Goal: Transaction & Acquisition: Book appointment/travel/reservation

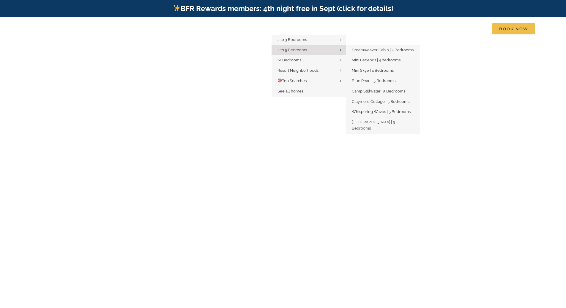
click at [295, 50] on span "4 to 5 Bedrooms" at bounding box center [291, 50] width 29 height 4
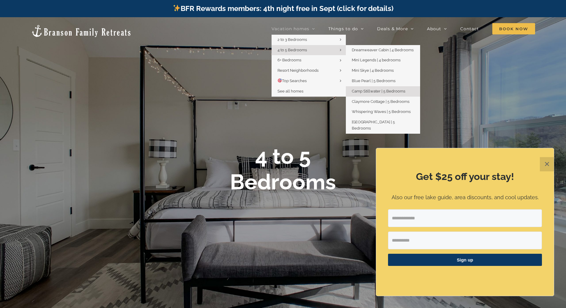
click at [371, 92] on span "Camp Stillwater | 5 Bedrooms" at bounding box center [378, 91] width 53 height 4
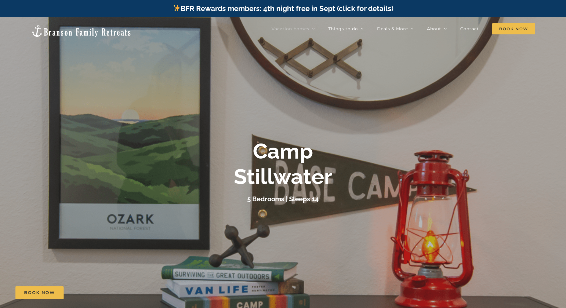
click at [428, 155] on div "Camp Stillwater 5 Bedrooms | Sleeps 14" at bounding box center [283, 172] width 566 height 66
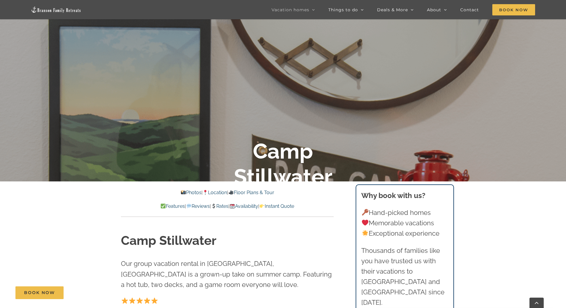
scroll to position [65, 0]
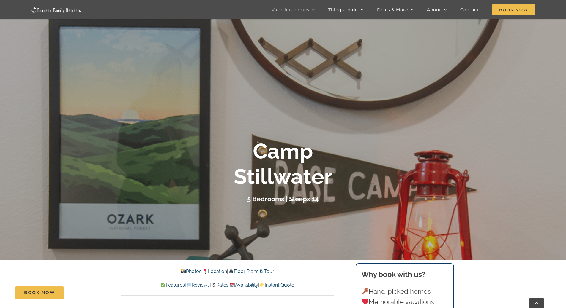
click at [184, 274] on link "Photos" at bounding box center [191, 272] width 21 height 6
click at [184, 273] on link "Photos" at bounding box center [191, 272] width 21 height 6
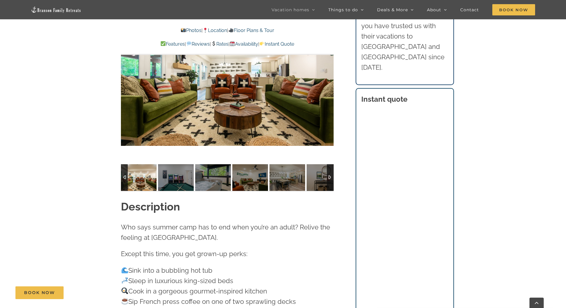
scroll to position [515, 0]
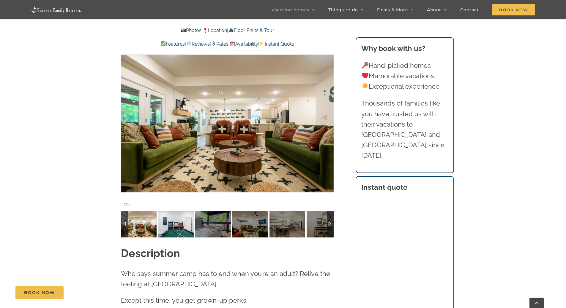
click at [176, 223] on img at bounding box center [176, 224] width 36 height 27
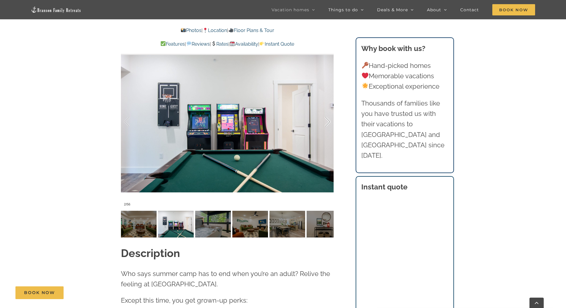
click at [326, 112] on div at bounding box center [321, 122] width 18 height 37
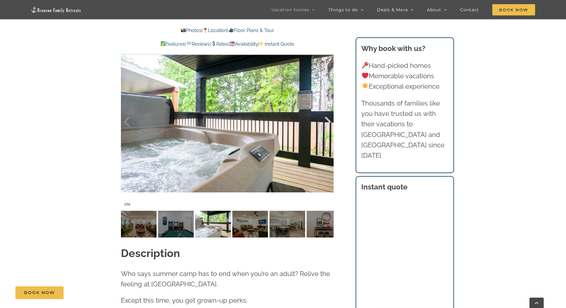
click at [326, 112] on div at bounding box center [321, 122] width 18 height 37
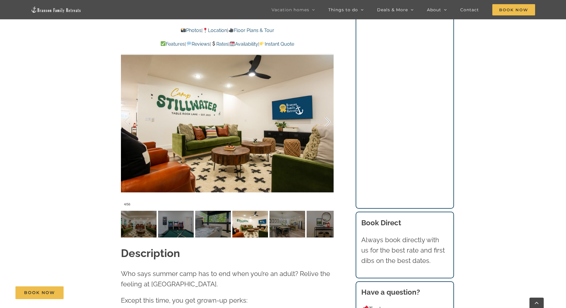
click at [327, 115] on div at bounding box center [321, 122] width 18 height 37
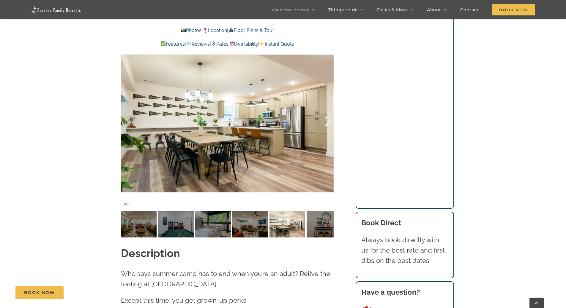
click at [325, 113] on div at bounding box center [321, 122] width 18 height 37
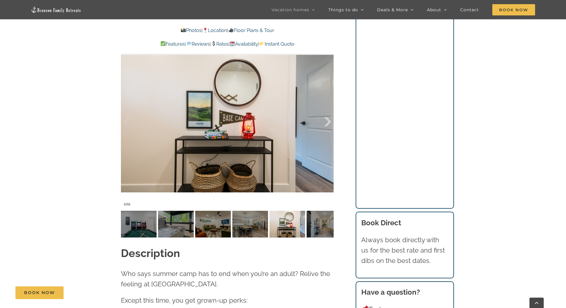
click at [325, 113] on div at bounding box center [321, 122] width 18 height 37
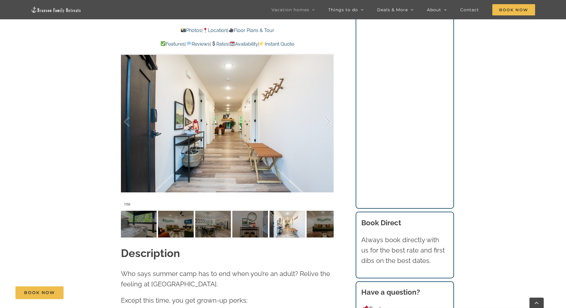
click at [327, 113] on div at bounding box center [321, 122] width 18 height 37
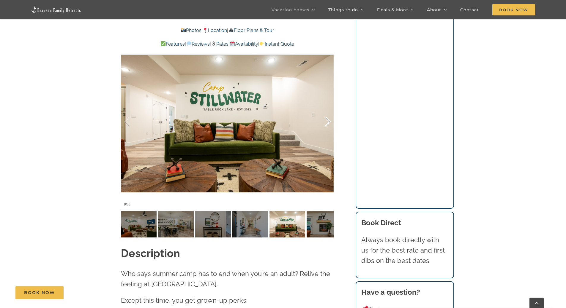
click at [327, 113] on div at bounding box center [321, 122] width 18 height 37
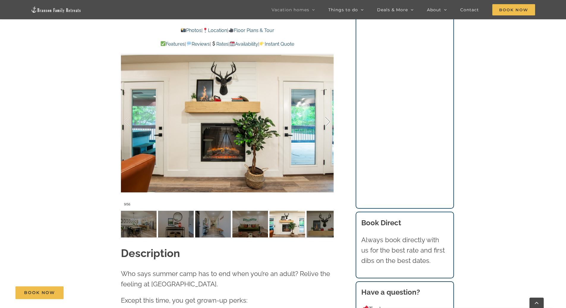
click at [327, 113] on div at bounding box center [321, 122] width 18 height 37
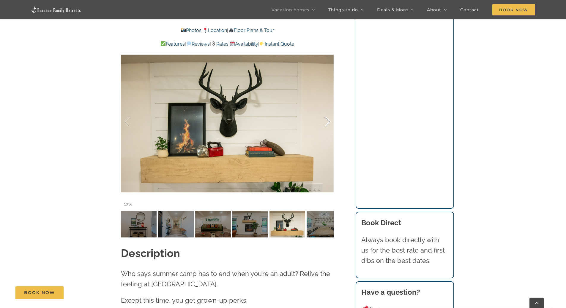
click at [327, 113] on div at bounding box center [321, 122] width 18 height 37
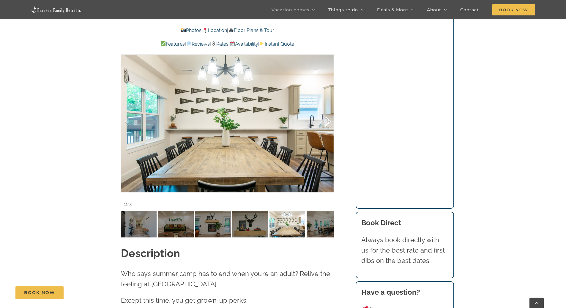
click at [327, 113] on div at bounding box center [321, 122] width 18 height 37
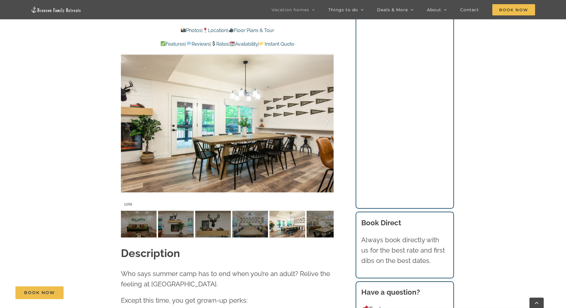
click at [327, 115] on div at bounding box center [321, 122] width 18 height 37
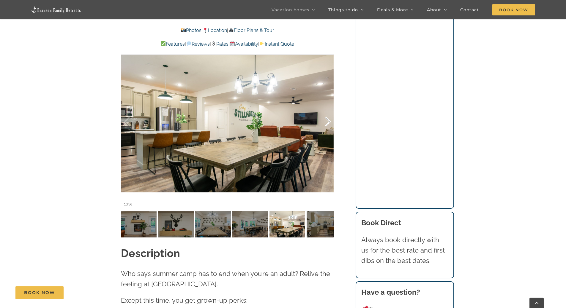
click at [325, 113] on div at bounding box center [321, 122] width 18 height 37
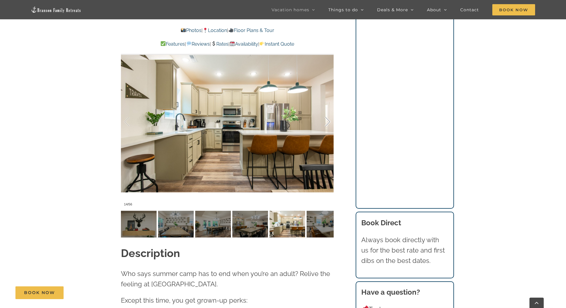
click at [325, 113] on div at bounding box center [321, 122] width 18 height 37
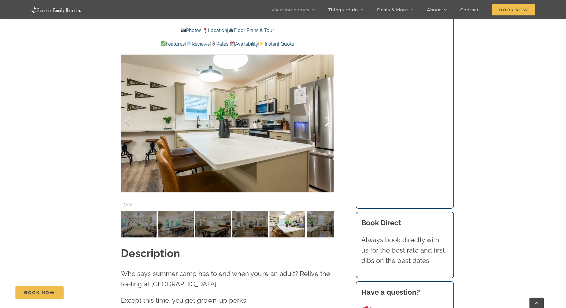
click at [325, 113] on div at bounding box center [321, 122] width 18 height 37
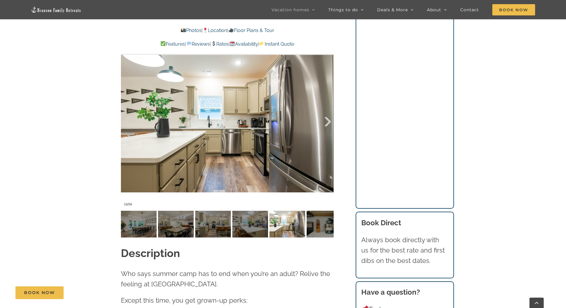
click at [325, 113] on div at bounding box center [321, 122] width 18 height 37
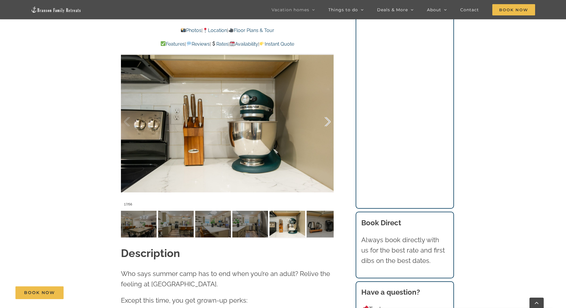
click at [325, 113] on div at bounding box center [321, 122] width 18 height 37
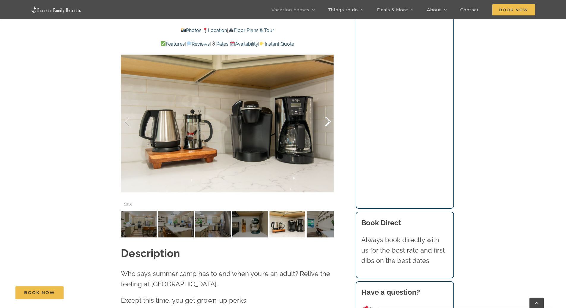
click at [325, 113] on div at bounding box center [321, 122] width 18 height 37
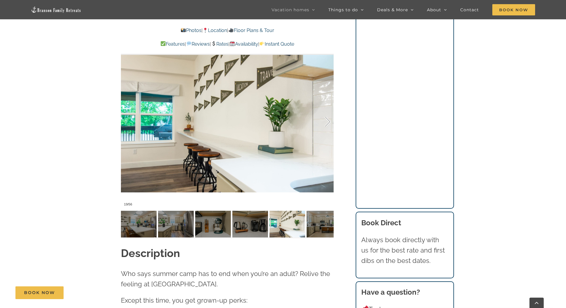
click at [325, 113] on div at bounding box center [321, 122] width 18 height 37
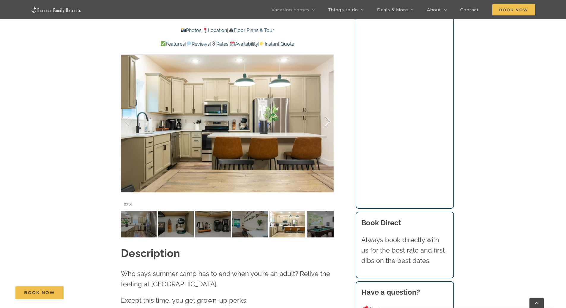
click at [325, 113] on div at bounding box center [321, 122] width 18 height 37
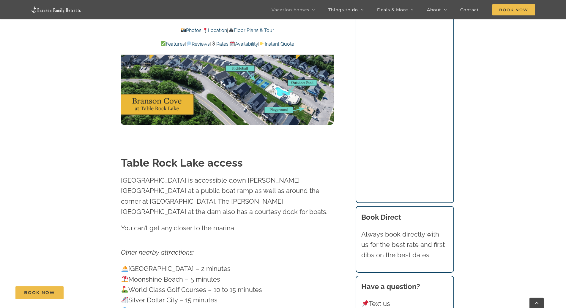
scroll to position [2000, 0]
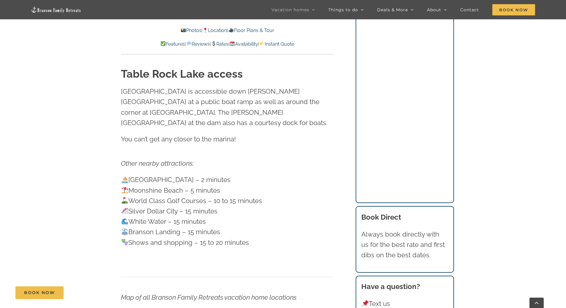
drag, startPoint x: 140, startPoint y: 181, endPoint x: 222, endPoint y: 183, distance: 82.6
click at [222, 183] on p "State Park Marina – 2 minutes Moonshine Beach – 5 minutes World Class Golf Cour…" at bounding box center [227, 211] width 213 height 73
click at [232, 198] on p "State Park Marina – 2 minutes Moonshine Beach – 5 minutes World Class Golf Cour…" at bounding box center [227, 211] width 213 height 73
drag, startPoint x: 116, startPoint y: 189, endPoint x: 262, endPoint y: 194, distance: 146.5
click at [262, 194] on div "Table Rock Lake access Table Rock Lake is accessible down Dale Avenue at a publ…" at bounding box center [227, 165] width 236 height 196
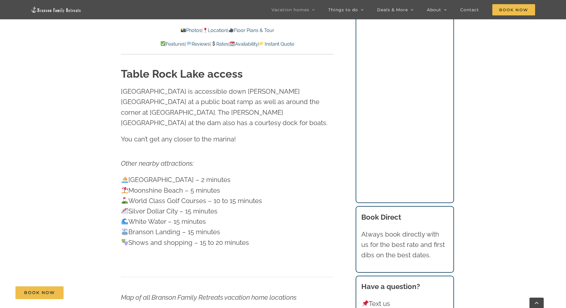
click at [269, 203] on p "State Park Marina – 2 minutes Moonshine Beach – 5 minutes World Class Golf Cour…" at bounding box center [227, 211] width 213 height 73
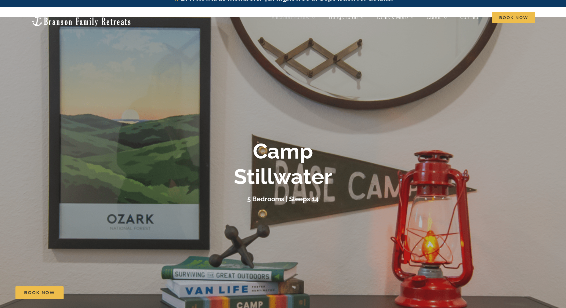
scroll to position [0, 0]
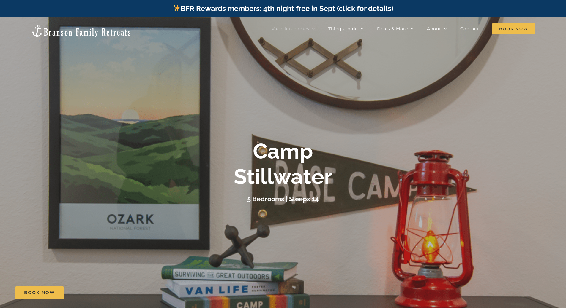
click at [72, 27] on img at bounding box center [81, 30] width 101 height 13
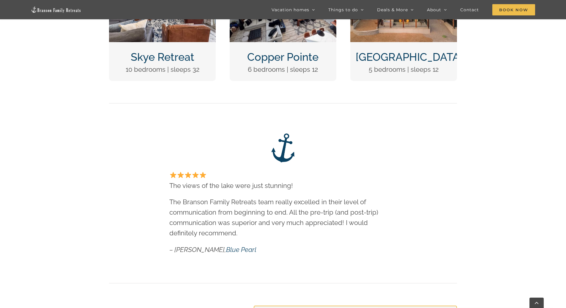
scroll to position [327, 0]
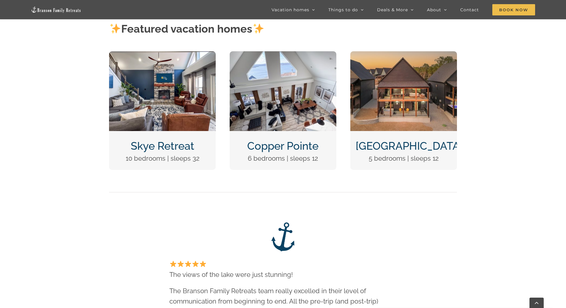
click at [395, 126] on img "DCIM100MEDIADJI_0124.JPG" at bounding box center [403, 91] width 107 height 80
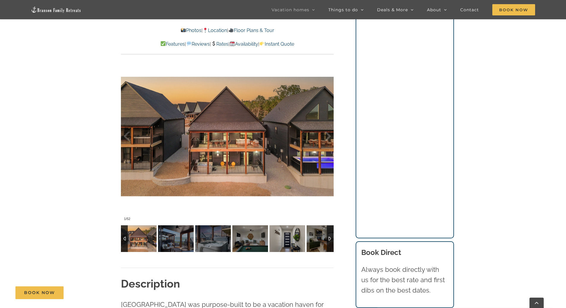
scroll to position [505, 0]
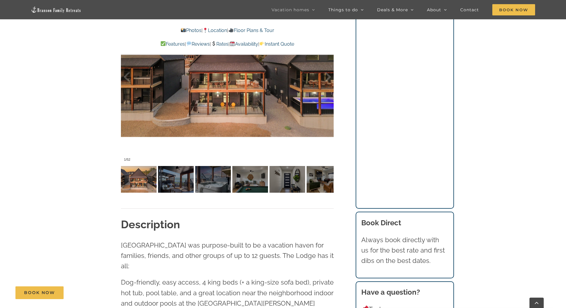
click at [242, 191] on img at bounding box center [250, 179] width 36 height 27
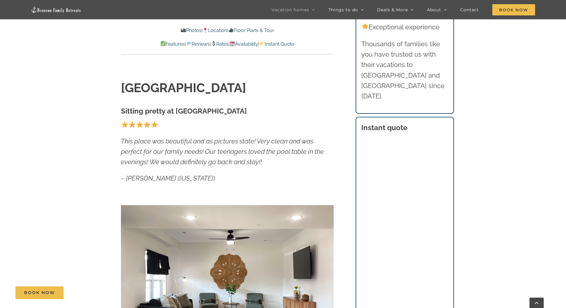
scroll to position [445, 0]
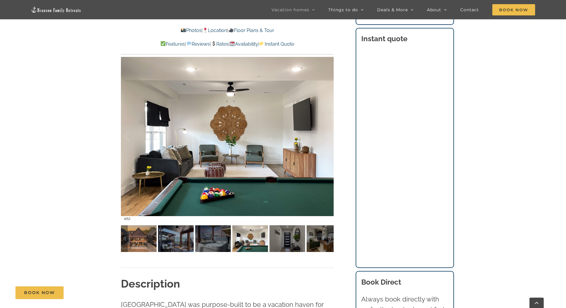
click at [135, 242] on img at bounding box center [139, 239] width 36 height 27
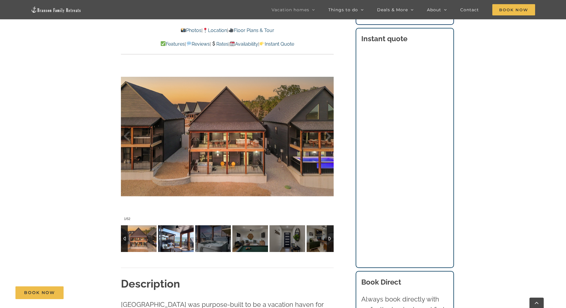
click at [181, 240] on img at bounding box center [176, 239] width 36 height 27
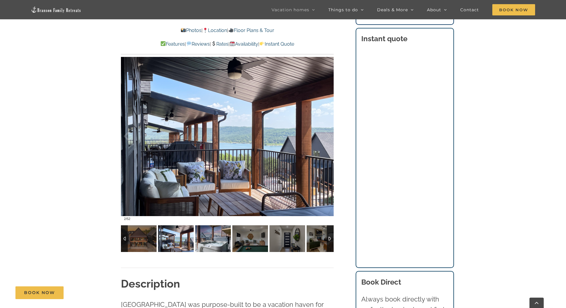
click at [217, 238] on img at bounding box center [213, 239] width 36 height 27
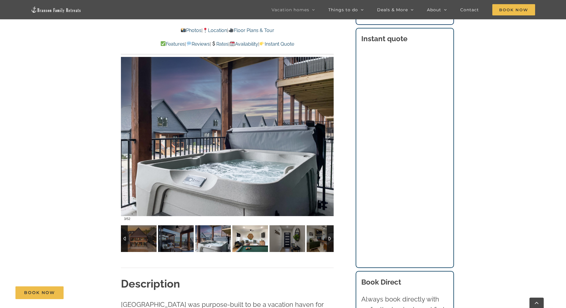
click at [250, 242] on img at bounding box center [250, 239] width 36 height 27
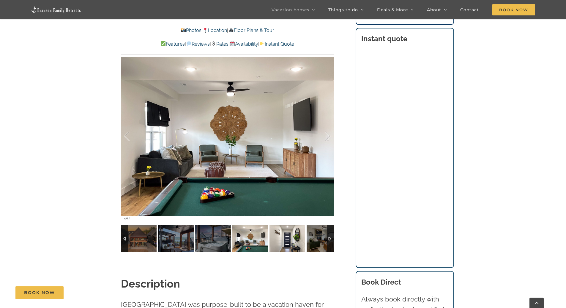
drag, startPoint x: 282, startPoint y: 240, endPoint x: 286, endPoint y: 239, distance: 4.0
click at [282, 240] on img at bounding box center [287, 239] width 36 height 27
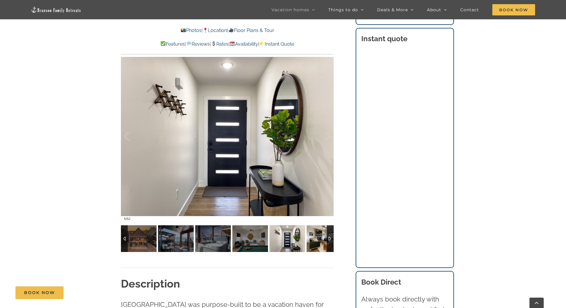
click at [315, 239] on img at bounding box center [324, 239] width 36 height 27
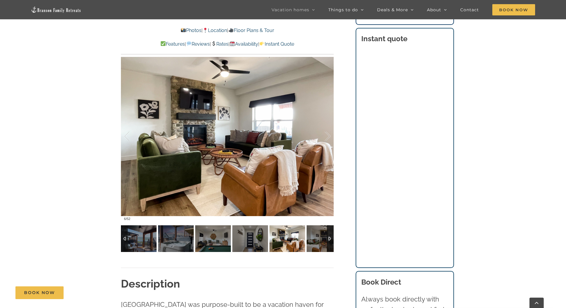
click at [327, 239] on div at bounding box center [330, 239] width 7 height 27
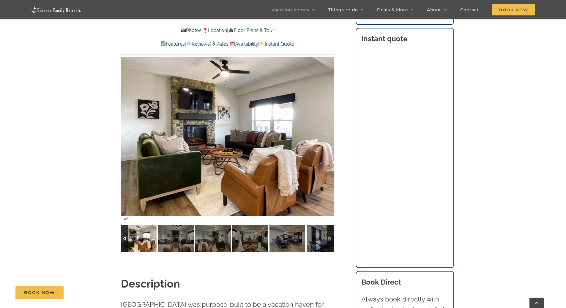
click at [327, 239] on div at bounding box center [330, 239] width 7 height 27
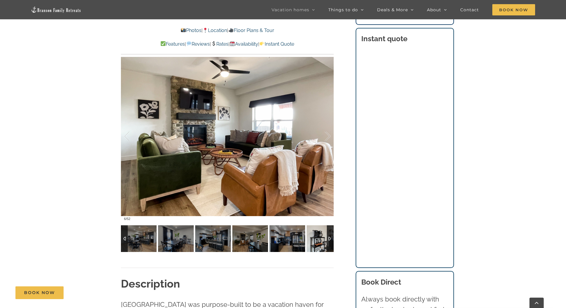
drag, startPoint x: 328, startPoint y: 238, endPoint x: 333, endPoint y: 239, distance: 4.5
click at [329, 239] on div at bounding box center [330, 239] width 7 height 27
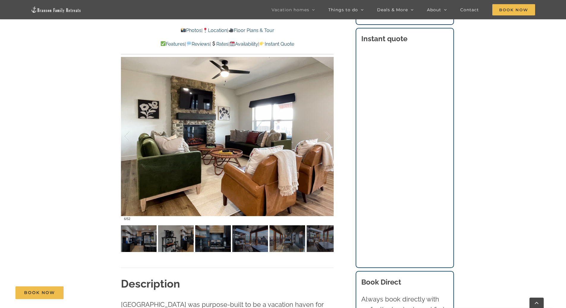
drag, startPoint x: 536, startPoint y: 232, endPoint x: 545, endPoint y: 232, distance: 8.3
click at [327, 240] on div at bounding box center [330, 239] width 7 height 27
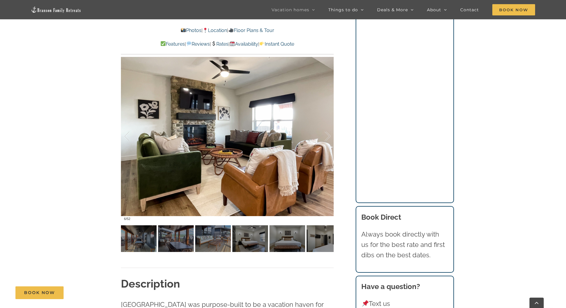
scroll to position [715, 0]
